Goal: Task Accomplishment & Management: Manage account settings

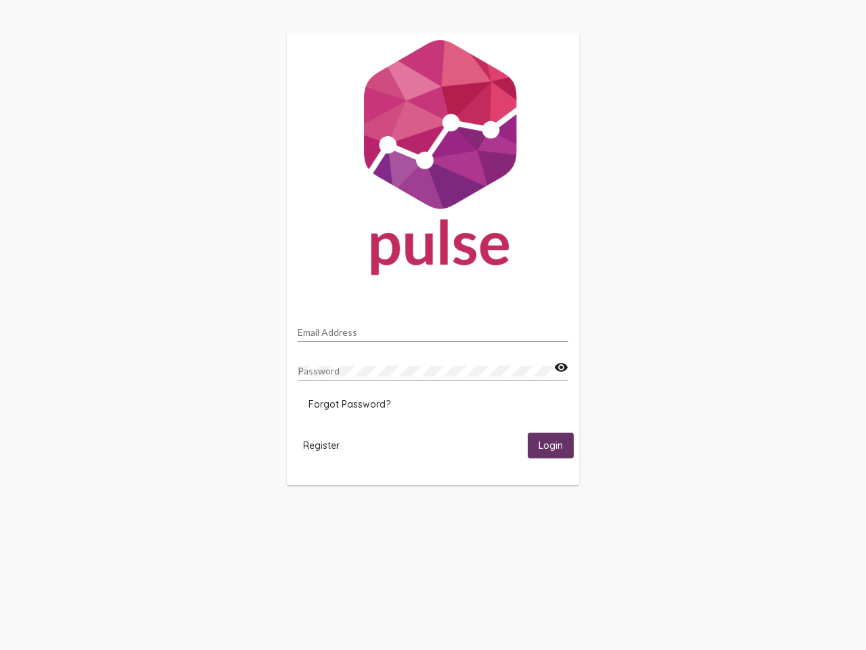
click at [433, 328] on input "Email Address" at bounding box center [433, 332] width 271 height 11
click at [561, 368] on mat-icon "visibility" at bounding box center [561, 367] width 14 height 16
click at [349, 404] on span "Forgot Password?" at bounding box center [350, 404] width 82 height 12
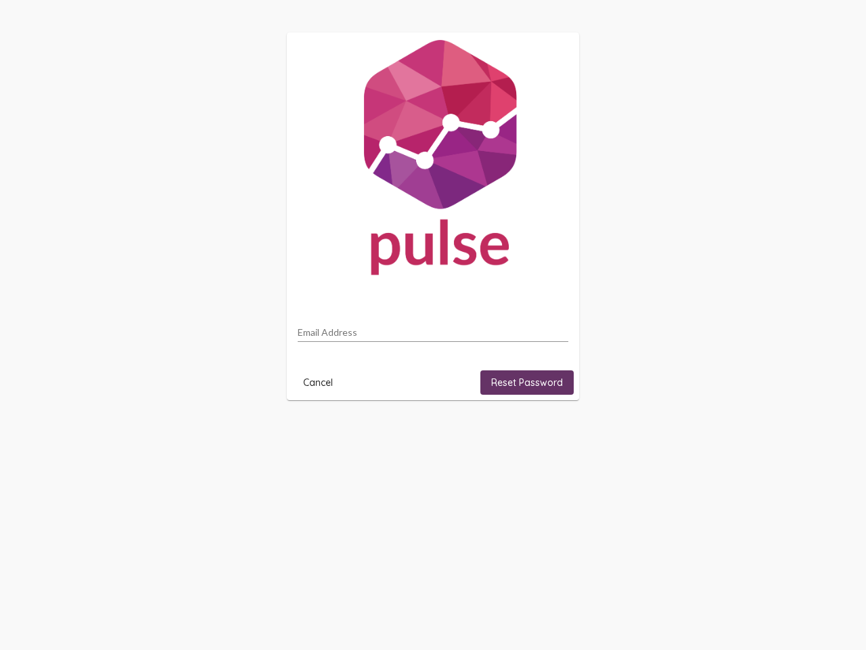
click at [322, 433] on html "Email Address Cancel Reset Password" at bounding box center [433, 216] width 866 height 433
click at [551, 433] on html "Email Address Cancel Reset Password" at bounding box center [433, 216] width 866 height 433
